Goal: Task Accomplishment & Management: Manage account settings

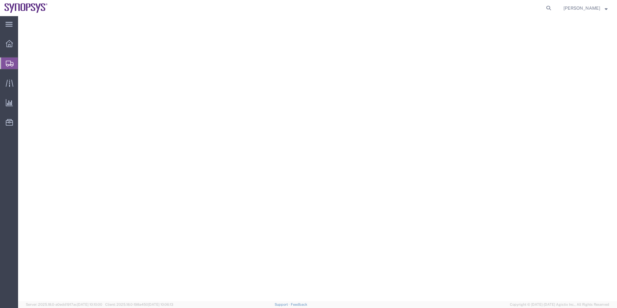
select select "CBOX"
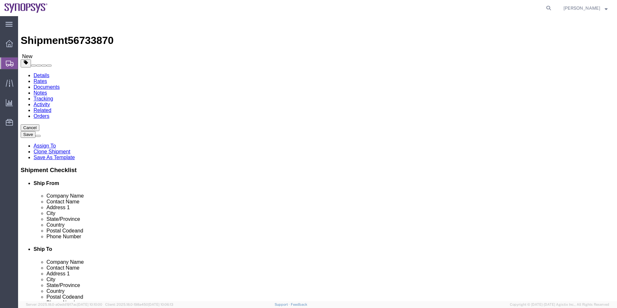
click at [0, 0] on span "Shipment Manager" at bounding box center [0, 0] width 0 height 0
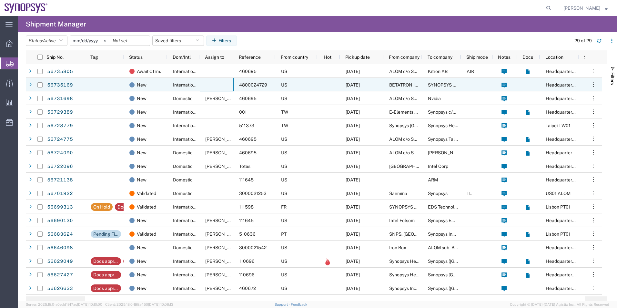
click at [217, 85] on div at bounding box center [217, 85] width 34 height 14
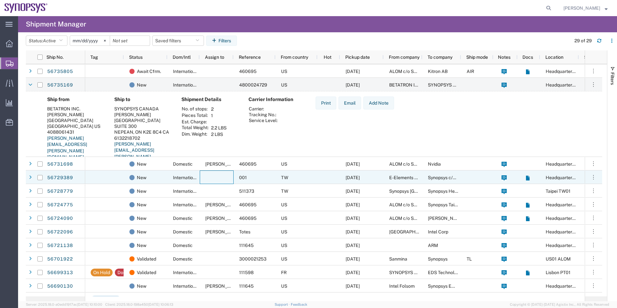
click at [202, 179] on div at bounding box center [217, 177] width 34 height 14
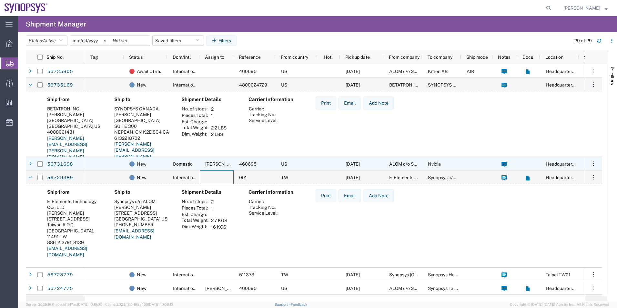
click at [168, 166] on div "Domestic" at bounding box center [184, 164] width 32 height 14
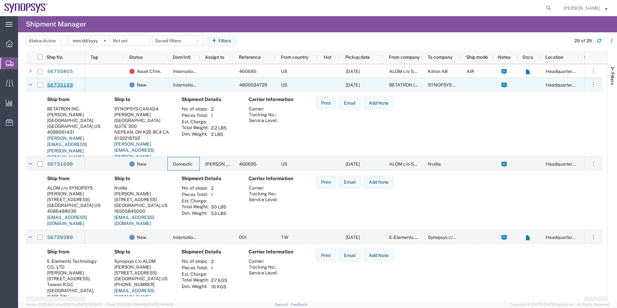
click at [63, 85] on link "56735169" at bounding box center [60, 85] width 26 height 10
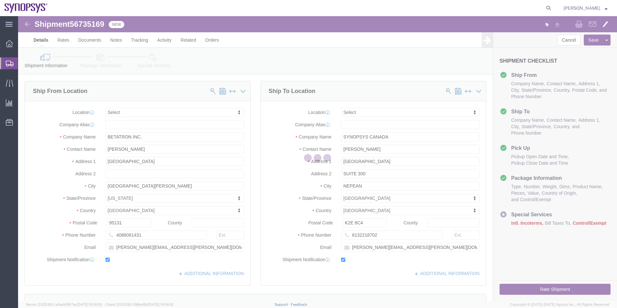
select select
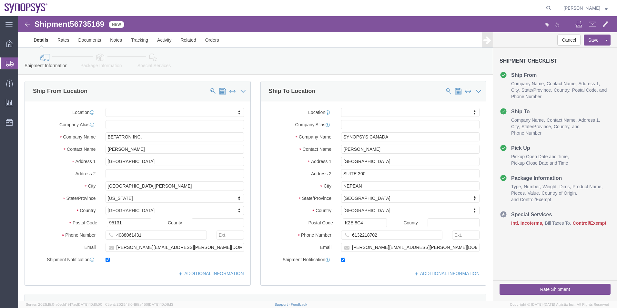
click icon
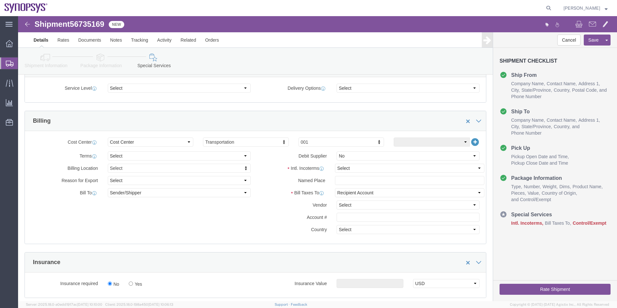
scroll to position [226, 0]
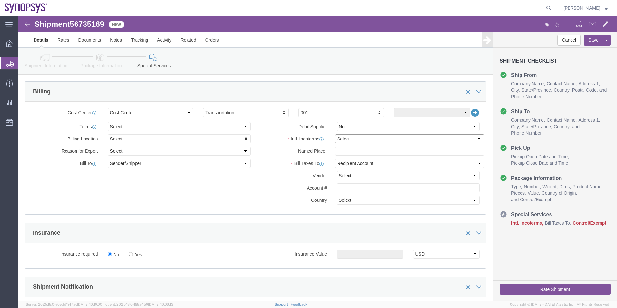
click select "Select Carriage Insurance Paid Carriage Paid To Cost and Freight Cost Insurance…"
select select "DAP"
click select "Select Carriage Insurance Paid Carriage Paid To Cost and Freight Cost Insurance…"
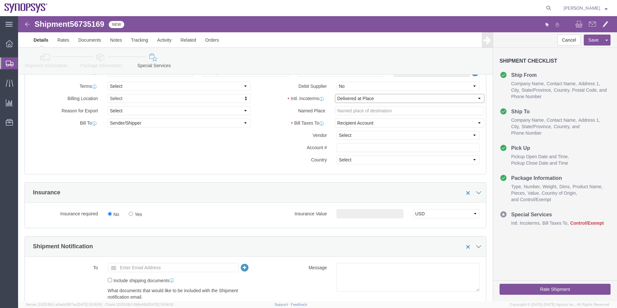
scroll to position [323, 0]
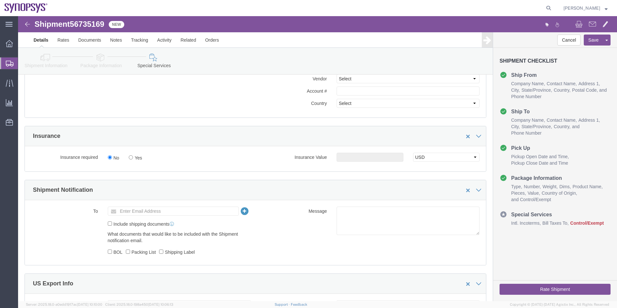
click icon
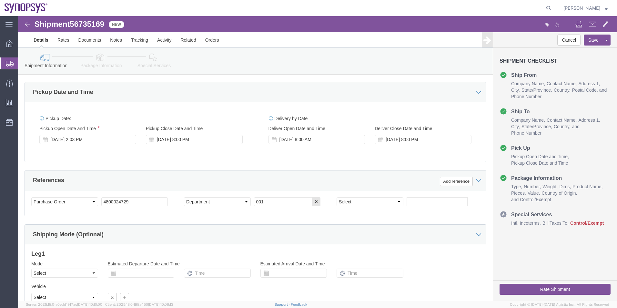
scroll to position [140, 0]
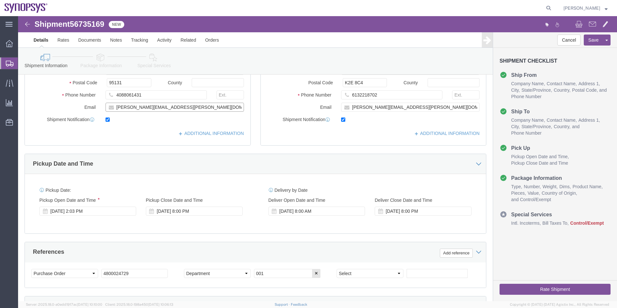
drag, startPoint x: 163, startPoint y: 91, endPoint x: 63, endPoint y: 100, distance: 100.4
click div "Location My Profile Location [GEOGRAPHIC_DATA] DE04 Agrate Brianza IT01 [GEOGRA…"
click icon
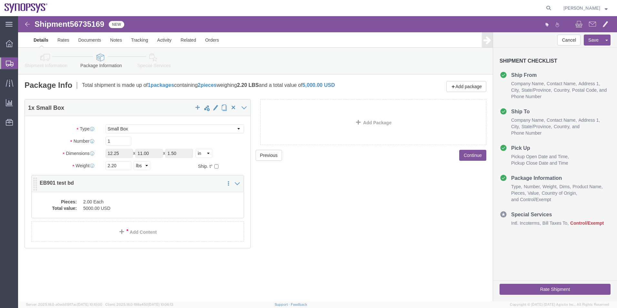
click dd "5000.00 USD"
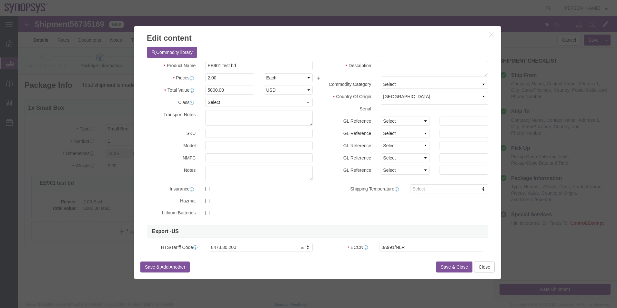
scroll to position [65, 0]
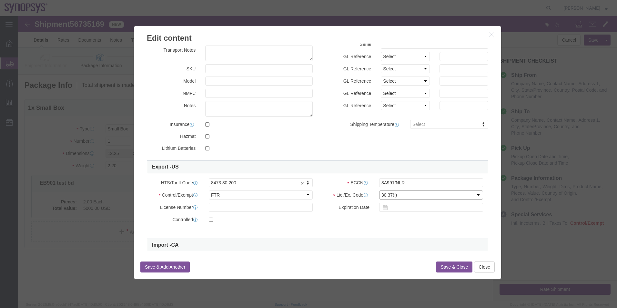
click select "Select 30.2(d)(2) 30.36 30.37(a) 30.37(f) 30.37(g) 30.37(h) 30.37(i) 30.37(j) 3…"
select select "30.36"
click select "Select 30.2(d)(2) 30.36 30.37(a) 30.37(f) 30.37(g) 30.37(h) 30.37(i) 30.37(j) 3…"
click input "3A991/NLR"
type input "3A991"
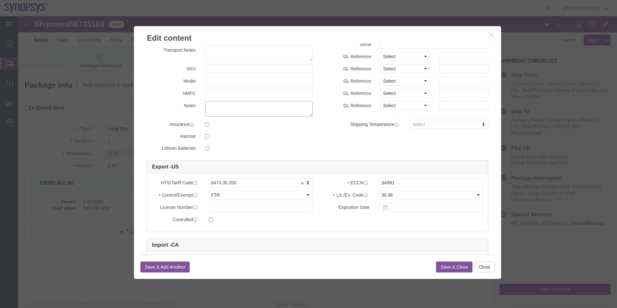
click textarea
drag, startPoint x: 219, startPoint y: 88, endPoint x: 178, endPoint y: 92, distance: 41.2
click div "Notes 8473.30.2000"
type textarea "8473.30.2000"
type input "8473.30.2000"
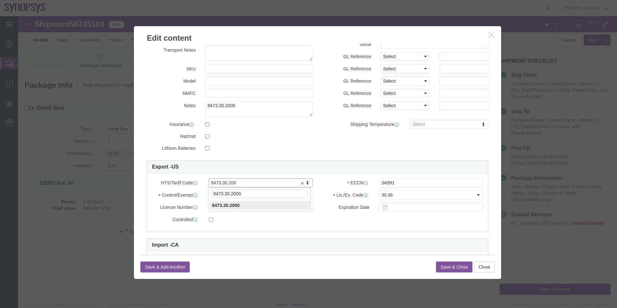
type input "8473.30.2000"
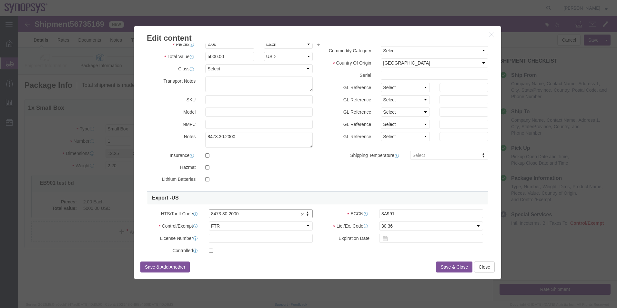
scroll to position [0, 0]
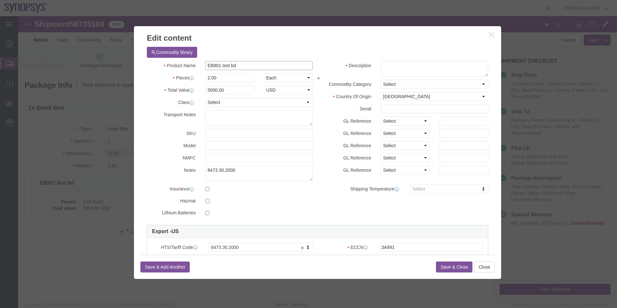
drag, startPoint x: 225, startPoint y: 47, endPoint x: 171, endPoint y: 49, distance: 54.0
click div "Product Name EB901 test bd"
click textarea
paste textarea "EB901 test bd"
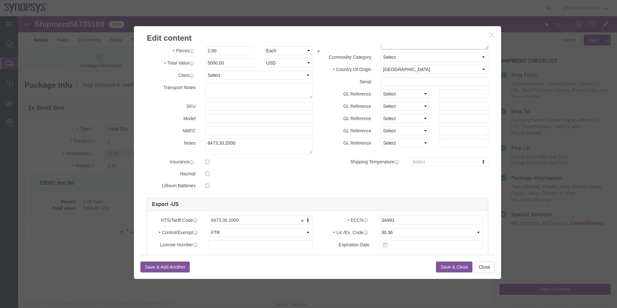
scroll to position [65, 0]
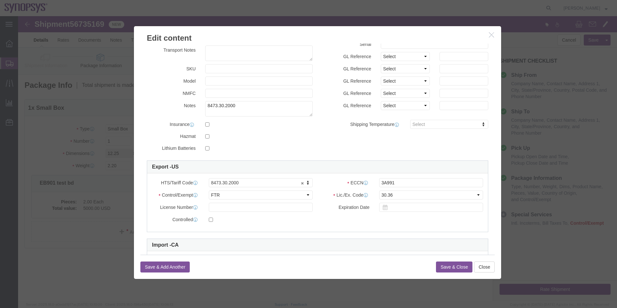
type textarea "EB901 test bd"
drag, startPoint x: 238, startPoint y: 92, endPoint x: 68, endPoint y: 72, distance: 170.9
click div "Edit content Commodity library Product Name EB901 test bd Pieces 2.00 Select Ba…"
click button "Save & Close"
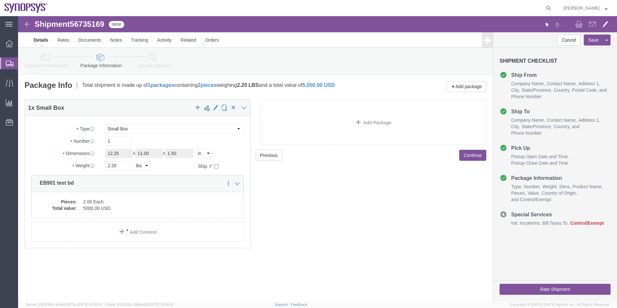
click icon
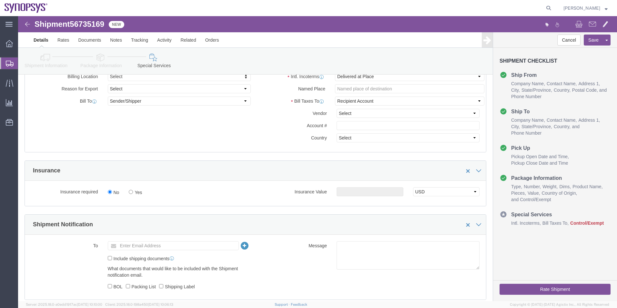
scroll to position [323, 0]
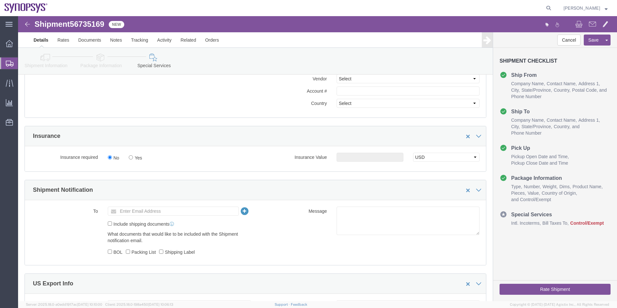
click icon
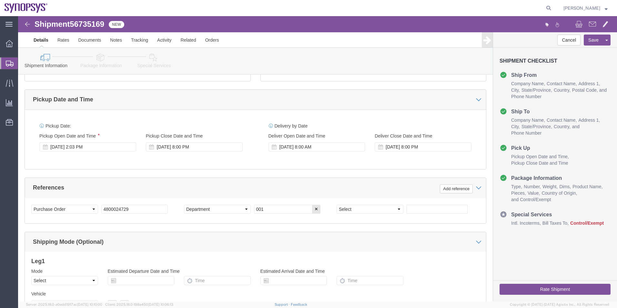
scroll to position [108, 0]
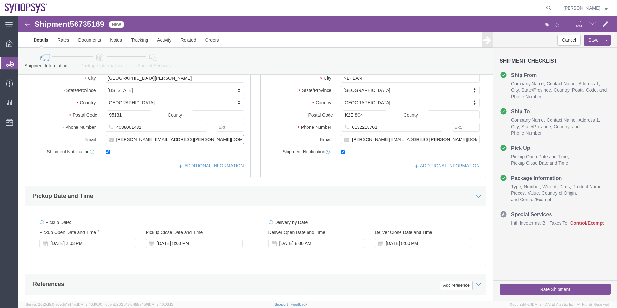
drag, startPoint x: 155, startPoint y: 124, endPoint x: 51, endPoint y: 123, distance: 104.0
click div "Email [PERSON_NAME][EMAIL_ADDRESS][PERSON_NAME][DOMAIN_NAME]"
click icon
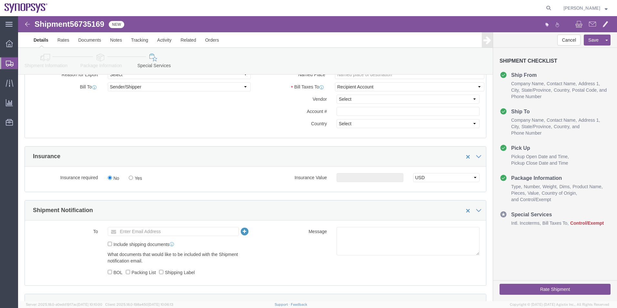
scroll to position [334, 0]
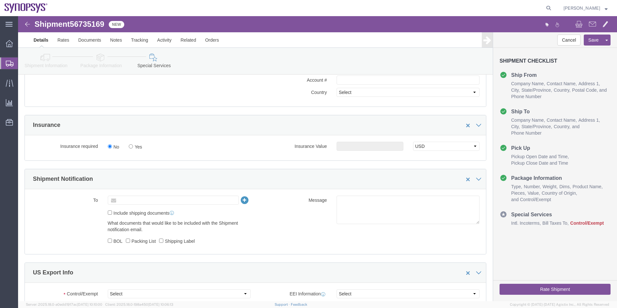
click input "text"
paste input "[PERSON_NAME][EMAIL_ADDRESS][PERSON_NAME][DOMAIN_NAME]"
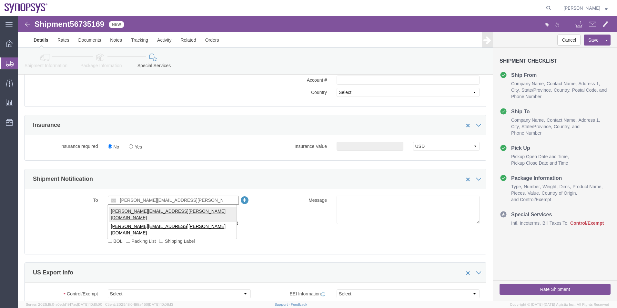
type input "[PERSON_NAME][EMAIL_ADDRESS][PERSON_NAME][DOMAIN_NAME]"
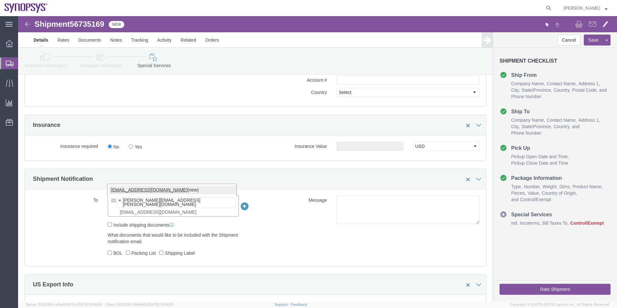
type input "[EMAIL_ADDRESS][DOMAIN_NAME]"
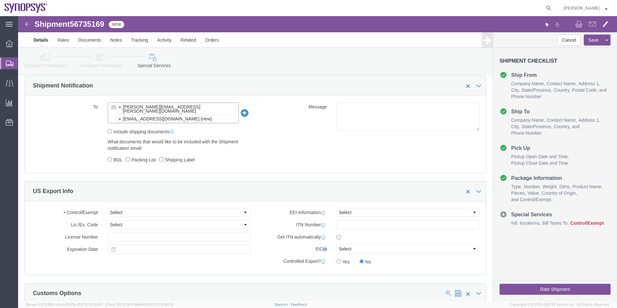
scroll to position [495, 0]
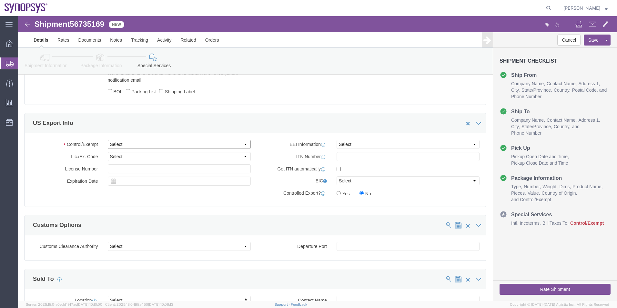
click select "Select ATF BIS DEA EPA FDA FTR ITAR OFAC Other (OPA)"
select select "FTR"
click select "Select ATF BIS DEA EPA FDA FTR ITAR OFAC Other (OPA)"
click select "Select 30.2(d)(2) 30.36 30.37(a) 30.37(f) 30.37(g) 30.37(h) 30.37(i) 30.37(j) 3…"
select select "30.36"
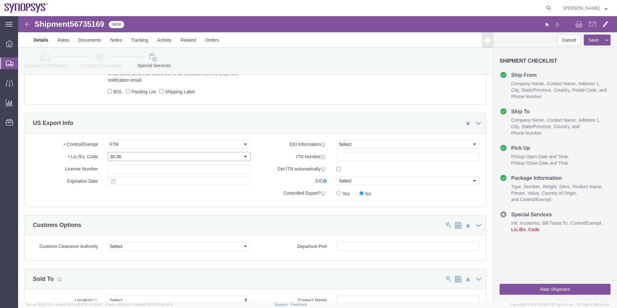
click select "Select 30.2(d)(2) 30.36 30.37(a) 30.37(f) 30.37(g) 30.37(h) 30.37(i) 30.37(j) 3…"
click select "Select AES-Direct EEI Carrier File EEI EEI Exempt"
select select "EXEM"
click select "Select AES-Direct EEI Carrier File EEI EEI Exempt"
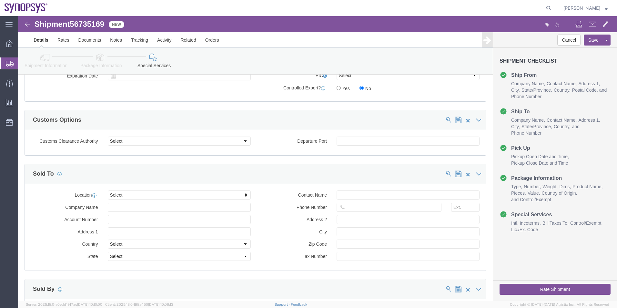
scroll to position [624, 0]
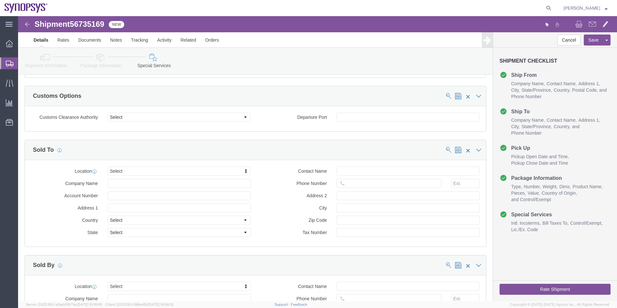
click button "Rate Shipment"
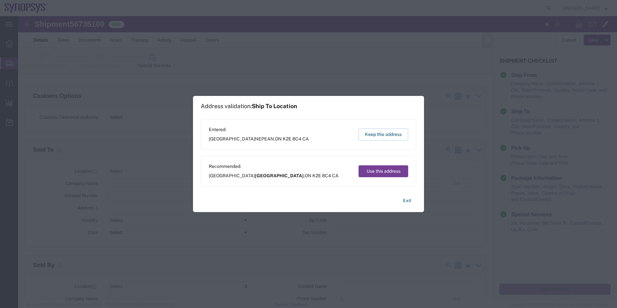
click at [387, 173] on button "Use this address" at bounding box center [384, 171] width 50 height 12
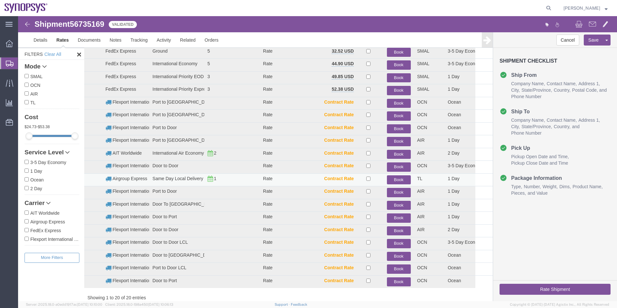
scroll to position [0, 0]
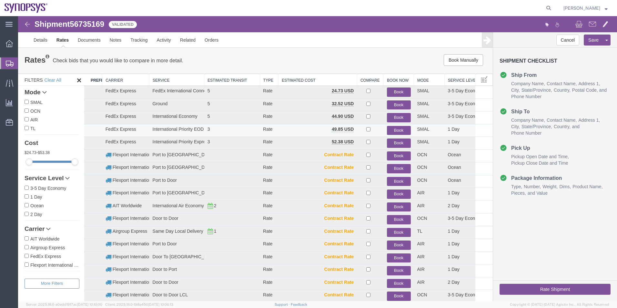
click at [394, 130] on button "Book" at bounding box center [399, 130] width 24 height 9
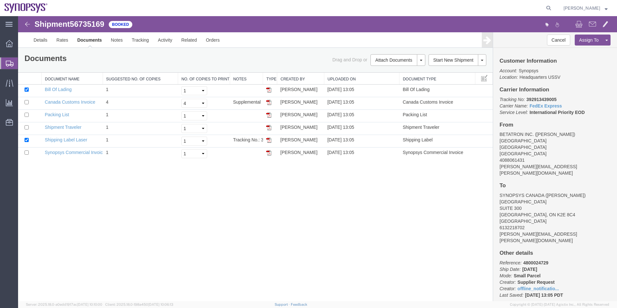
click at [85, 23] on span "56735169" at bounding box center [87, 24] width 35 height 9
copy span "56735169"
click at [75, 140] on link "Shipping Label Laser" at bounding box center [66, 139] width 43 height 5
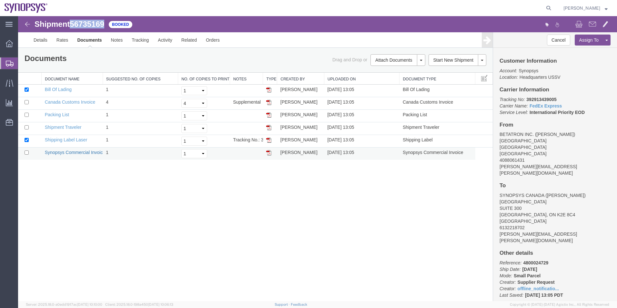
click at [75, 151] on link "Synopsys Commercial Invoice" at bounding box center [75, 152] width 61 height 5
click at [57, 114] on link "Packing List" at bounding box center [57, 114] width 24 height 5
click at [0, 0] on span "Shipment Manager" at bounding box center [0, 0] width 0 height 0
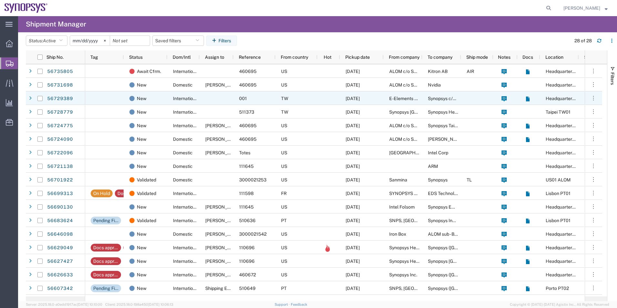
click at [166, 96] on div "New" at bounding box center [146, 98] width 44 height 14
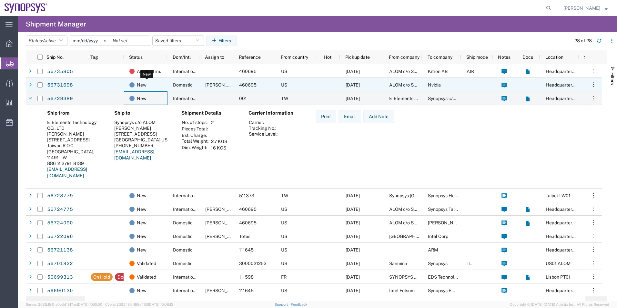
click at [149, 85] on div "New" at bounding box center [146, 85] width 35 height 14
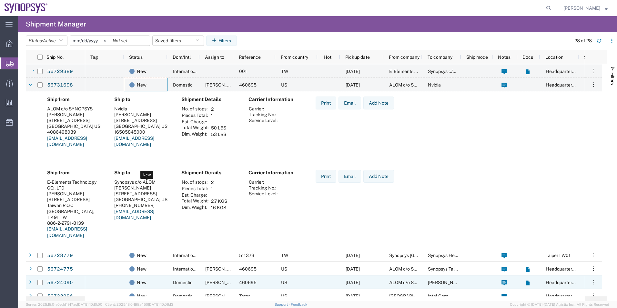
scroll to position [97, 0]
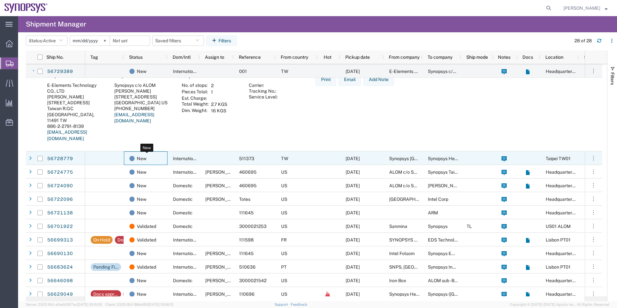
click at [155, 159] on div "New" at bounding box center [146, 159] width 35 height 14
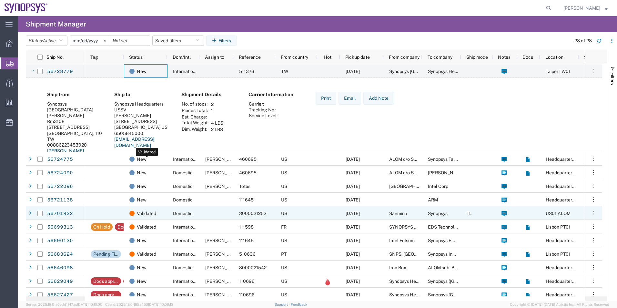
scroll to position [226, 0]
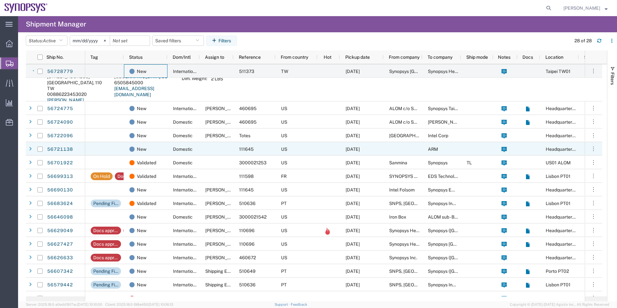
click at [226, 152] on div at bounding box center [217, 149] width 34 height 14
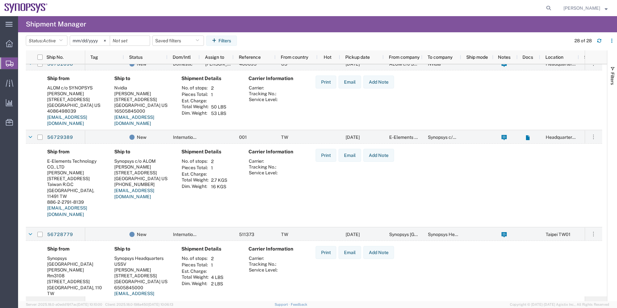
scroll to position [0, 0]
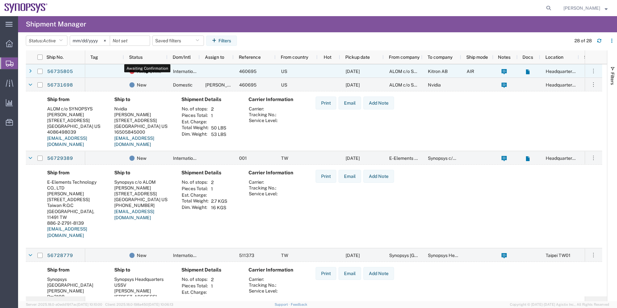
click at [157, 71] on span "Await Cfrm." at bounding box center [149, 72] width 24 height 14
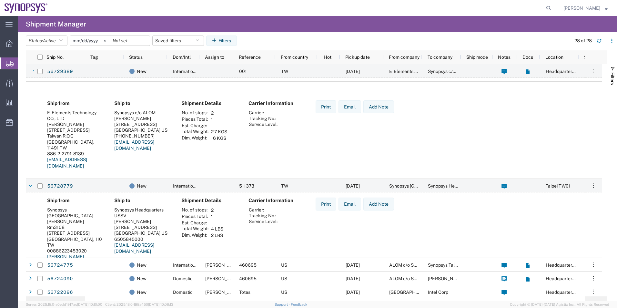
scroll to position [194, 0]
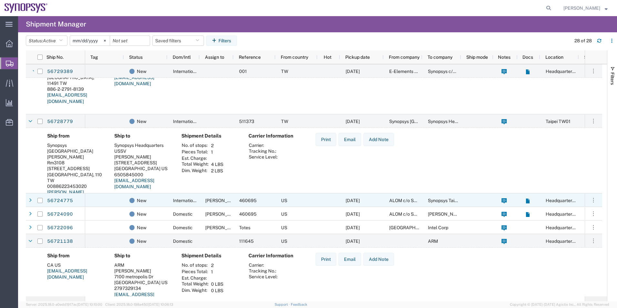
click at [107, 194] on div at bounding box center [104, 200] width 39 height 14
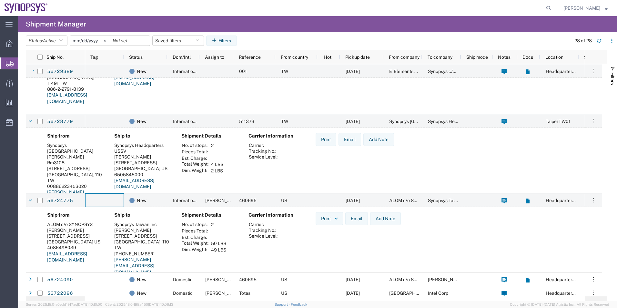
scroll to position [258, 0]
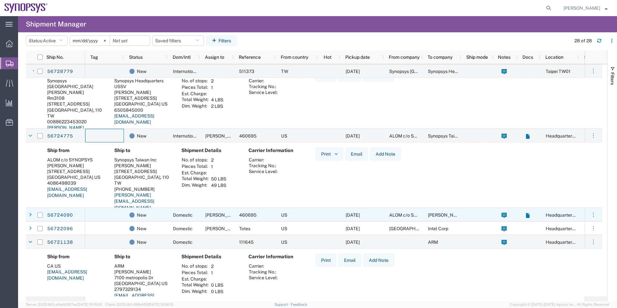
click at [109, 211] on div at bounding box center [104, 215] width 39 height 14
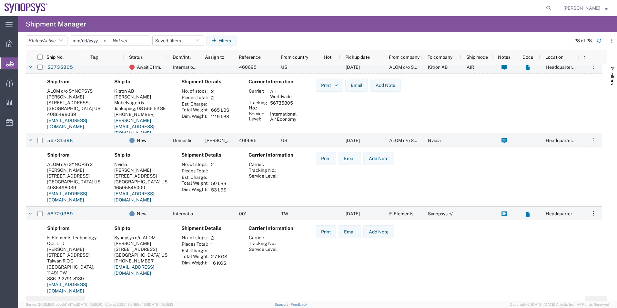
scroll to position [0, 0]
